Goal: Purchase product/service

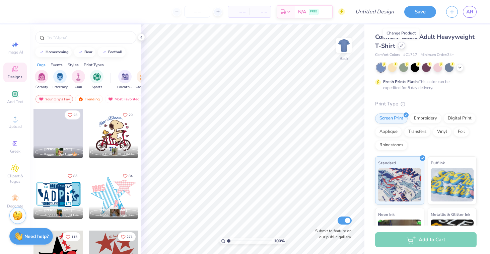
click at [399, 43] on div at bounding box center [401, 45] width 7 height 7
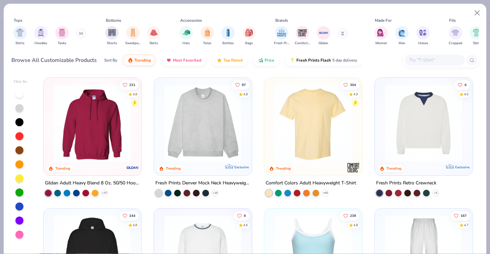
click at [195, 140] on img at bounding box center [203, 123] width 84 height 78
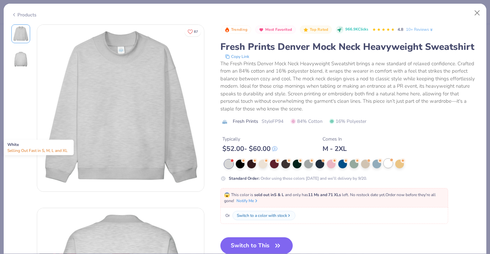
click at [390, 163] on div at bounding box center [388, 163] width 9 height 9
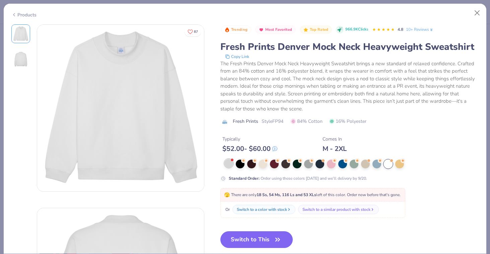
click at [230, 163] on div at bounding box center [229, 163] width 9 height 9
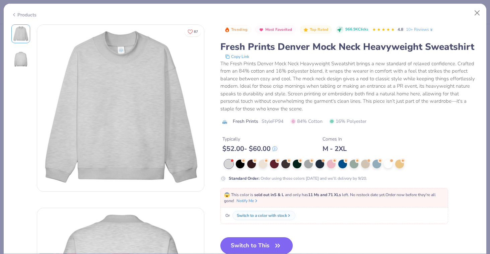
click at [242, 245] on button "Switch to This" at bounding box center [257, 246] width 73 height 17
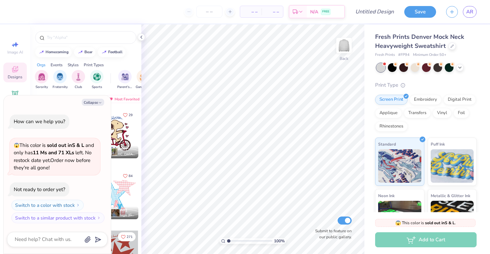
click at [125, 123] on div at bounding box center [114, 134] width 50 height 50
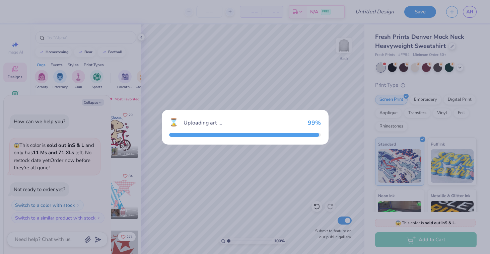
type textarea "x"
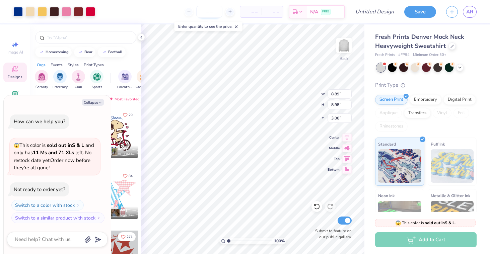
click at [209, 15] on input "number" at bounding box center [209, 12] width 26 height 12
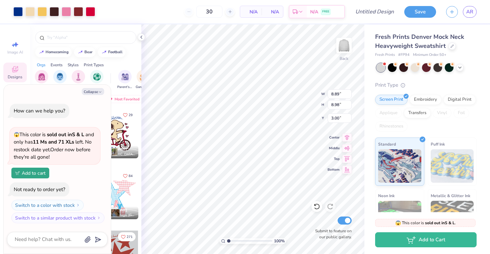
type input "50"
type textarea "x"
